Goal: Communication & Community: Ask a question

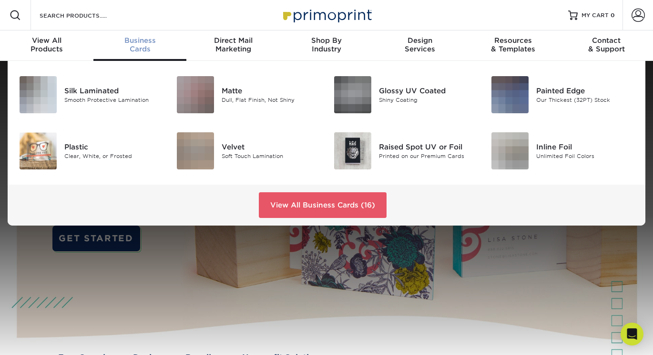
click at [138, 45] on div "Business Cards" at bounding box center [139, 44] width 93 height 17
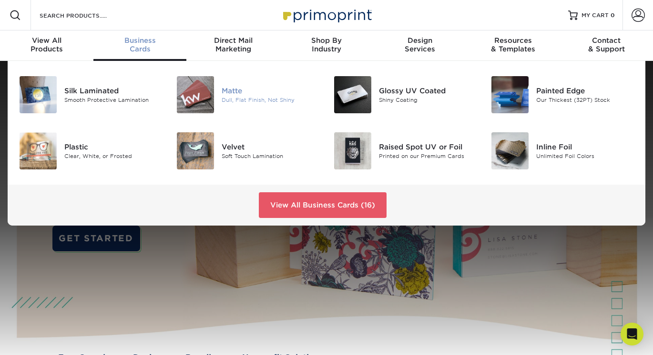
click at [231, 94] on div "Matte" at bounding box center [271, 91] width 98 height 10
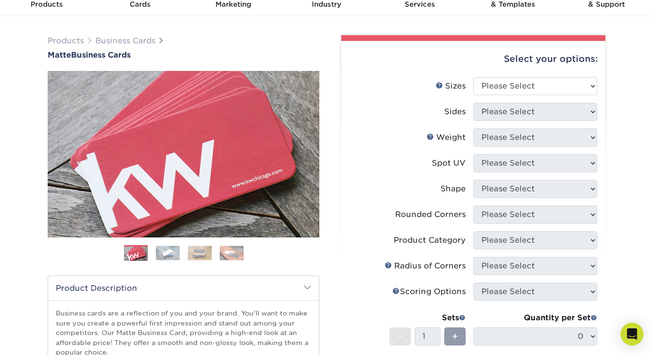
scroll to position [46, 0]
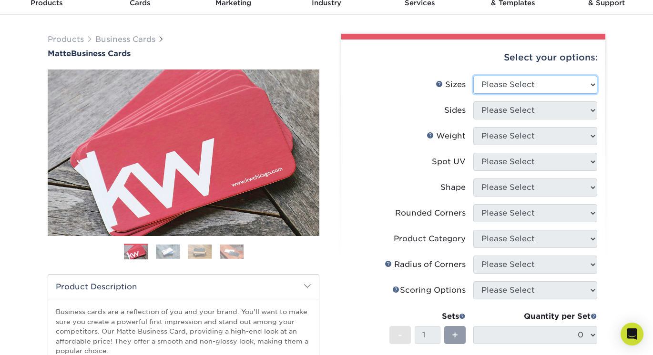
click at [526, 86] on select "Please Select 1.5" x 3.5" - Mini 1.75" x 3.5" - Mini 2" x 2" - Square 2" x 3" -…" at bounding box center [535, 85] width 124 height 18
select select "2.00x3.50"
click at [473, 76] on select "Please Select 1.5" x 3.5" - Mini 1.75" x 3.5" - Mini 2" x 2" - Square 2" x 3" -…" at bounding box center [535, 85] width 124 height 18
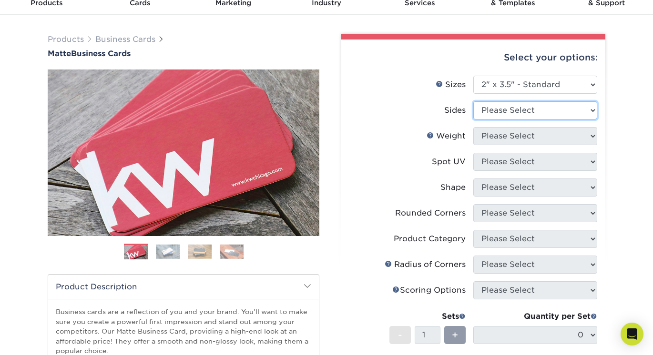
click at [514, 110] on select "Please Select Print Both Sides Print Front Only" at bounding box center [535, 110] width 124 height 18
select select "13abbda7-1d64-4f25-8bb2-c179b224825d"
click at [473, 101] on select "Please Select Print Both Sides Print Front Only" at bounding box center [535, 110] width 124 height 18
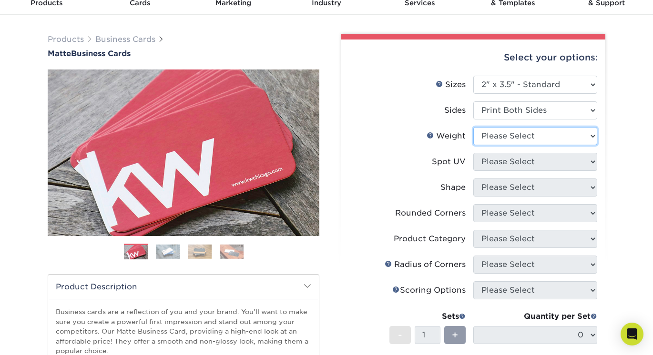
click at [520, 135] on select "Please Select 16PT 14PT" at bounding box center [535, 136] width 124 height 18
select select "14PT"
click at [473, 127] on select "Please Select 16PT 14PT" at bounding box center [535, 136] width 124 height 18
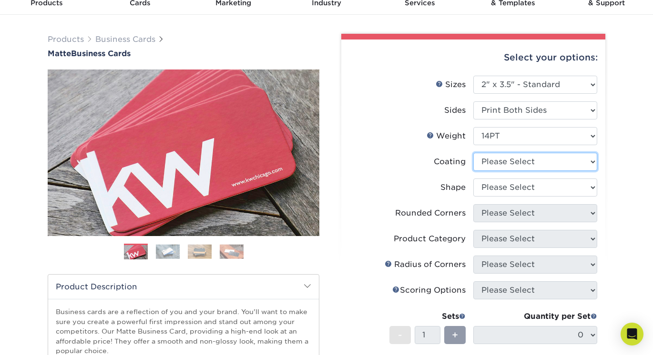
click at [524, 162] on select at bounding box center [535, 162] width 124 height 18
click at [473, 153] on select at bounding box center [535, 162] width 124 height 18
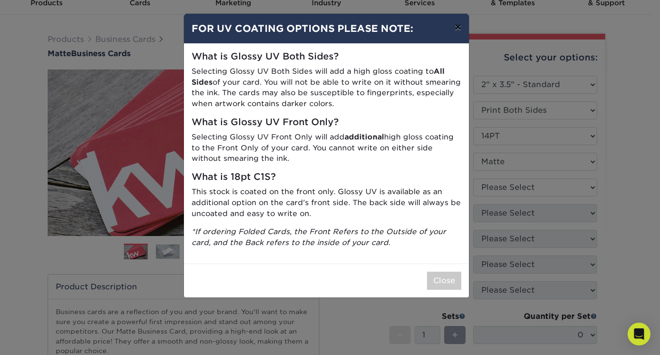
click at [455, 25] on button "×" at bounding box center [458, 27] width 22 height 27
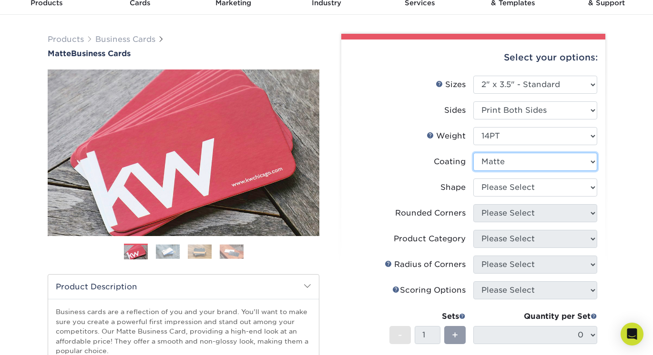
click at [503, 164] on select at bounding box center [535, 162] width 124 height 18
click at [473, 153] on select at bounding box center [535, 162] width 124 height 18
click at [507, 165] on select at bounding box center [535, 162] width 124 height 18
select select "121bb7b5-3b4d-429f-bd8d-bbf80e953313"
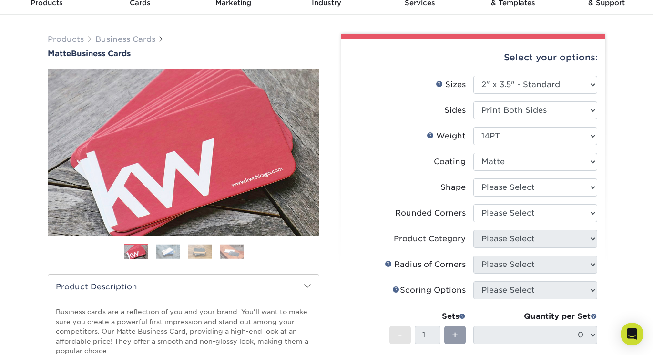
click at [473, 153] on select at bounding box center [535, 162] width 124 height 18
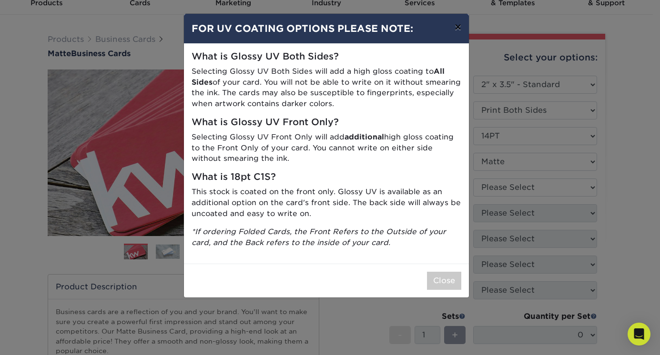
click at [456, 32] on button "×" at bounding box center [458, 27] width 22 height 27
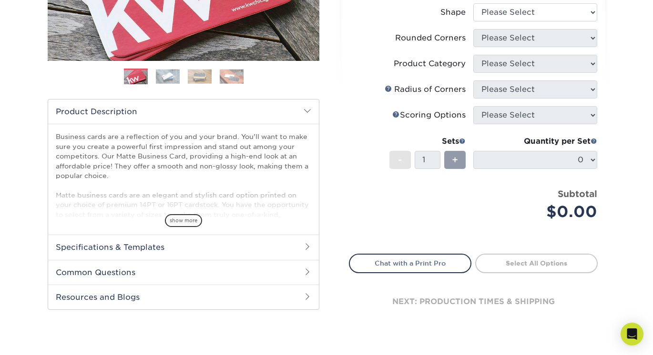
scroll to position [224, 0]
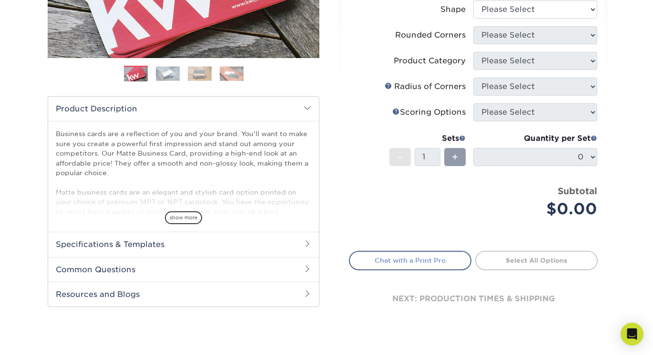
click at [423, 261] on link "Chat with a Print Pro" at bounding box center [410, 260] width 122 height 19
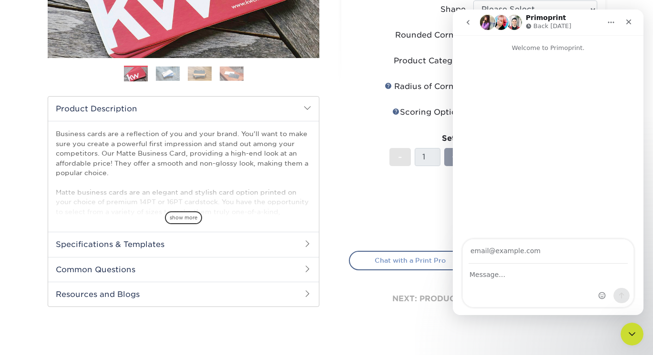
scroll to position [0, 0]
type input "[EMAIL_ADDRESS][DOMAIN_NAME]"
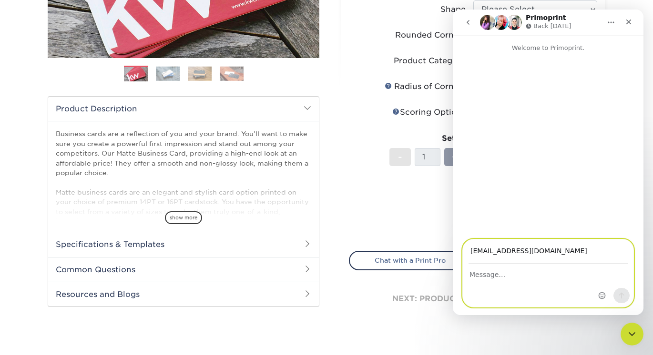
click at [495, 275] on textarea "Message…" at bounding box center [548, 272] width 171 height 16
type textarea "Hello"
click at [624, 298] on icon "Send a message…" at bounding box center [621, 296] width 8 height 8
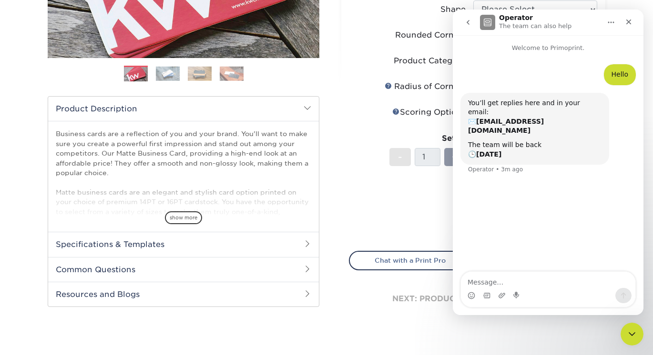
click at [345, 181] on div "Select your options: Sizes Help Sizes Please Select 1.5" x 3.5" - Mini 1.75" x …" at bounding box center [473, 98] width 264 height 474
click at [628, 20] on icon "Close" at bounding box center [628, 22] width 8 height 8
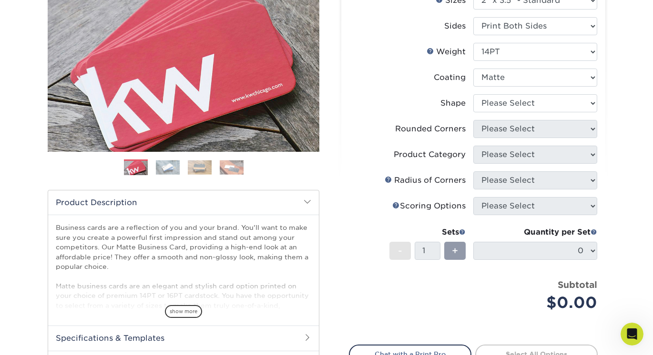
scroll to position [125, 0]
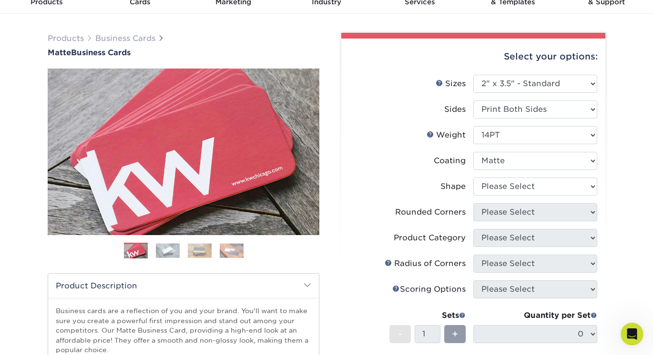
click at [636, 147] on div "Products Business Cards Matte Business Cards Previous Next 100 $ 9" at bounding box center [326, 276] width 653 height 525
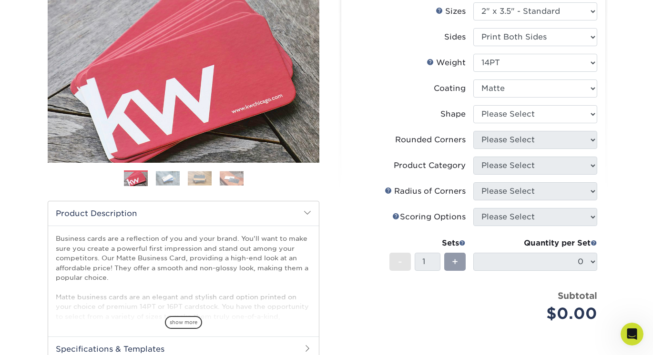
scroll to position [121, 0]
